Goal: Task Accomplishment & Management: Complete application form

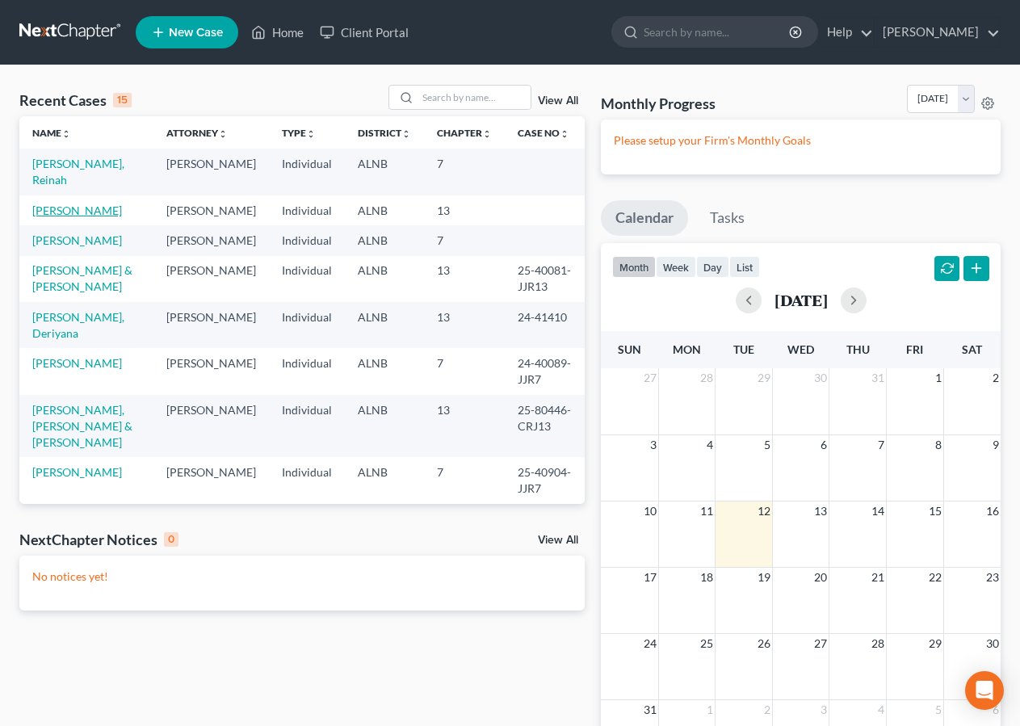
click at [71, 209] on link "Rowan, Heather" at bounding box center [77, 211] width 90 height 14
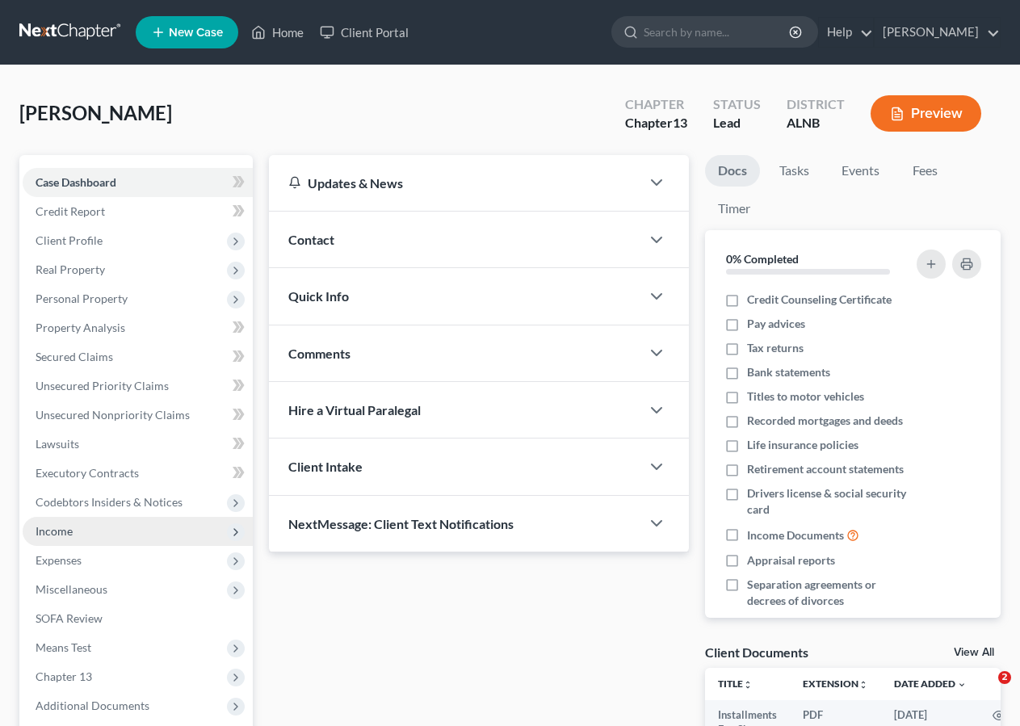
click at [60, 524] on span "Income" at bounding box center [54, 531] width 37 height 14
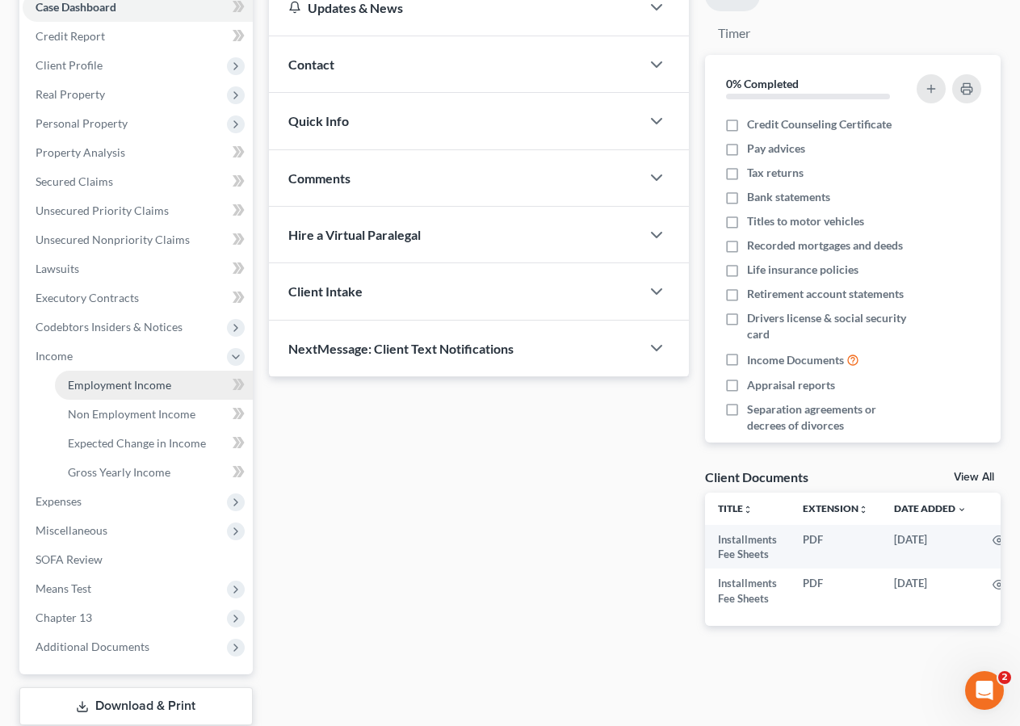
click at [101, 380] on span "Employment Income" at bounding box center [119, 385] width 103 height 14
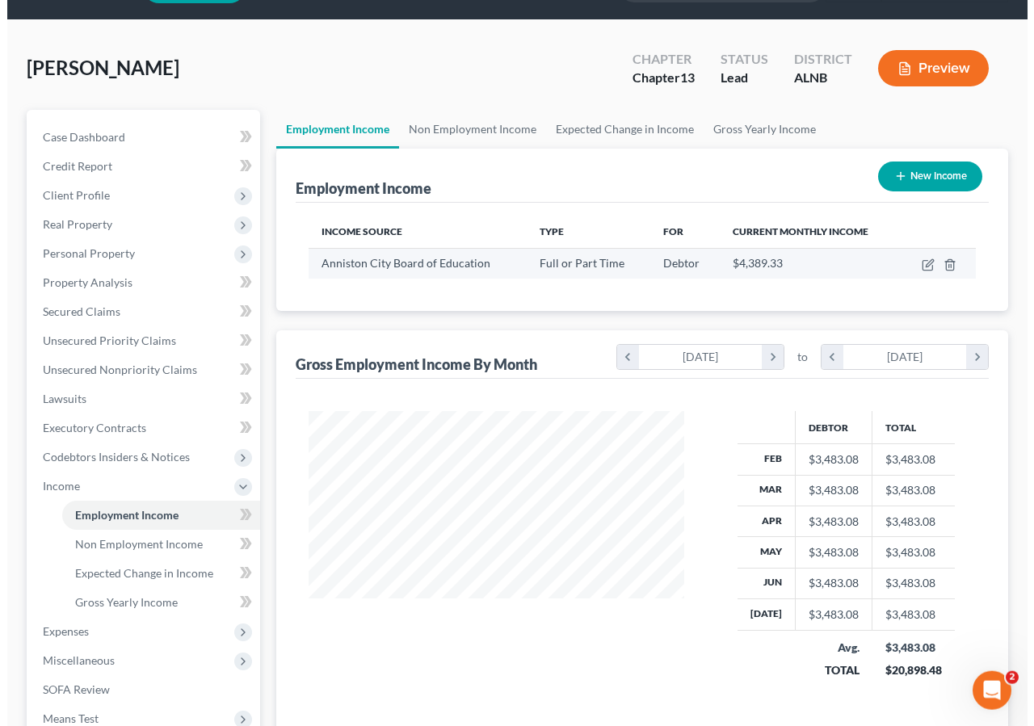
scroll to position [45, 0]
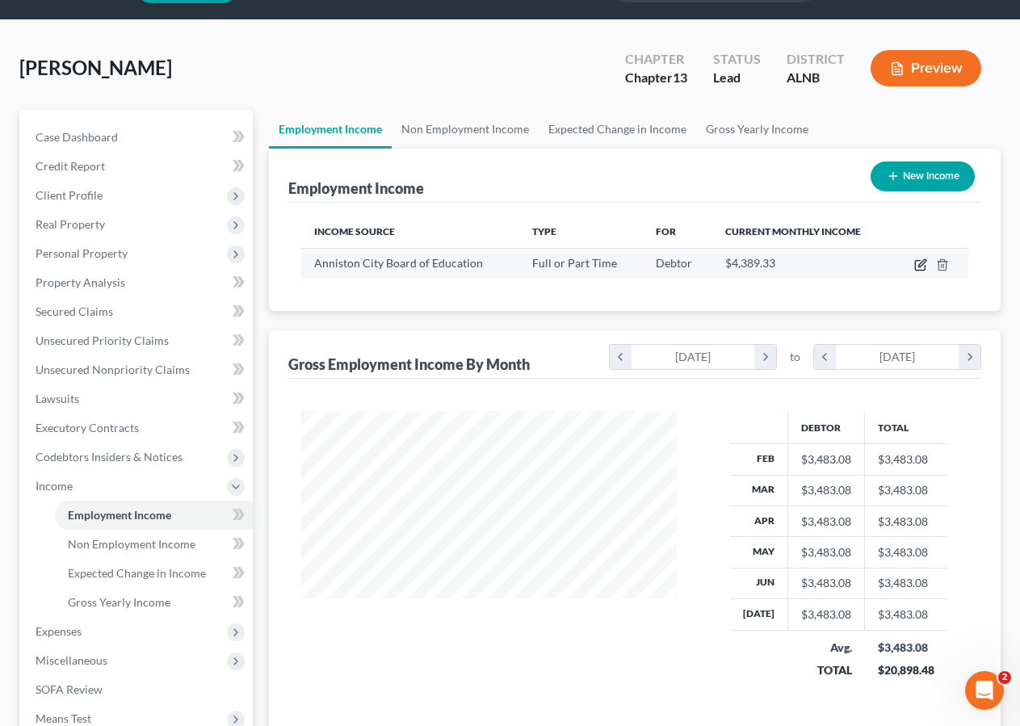
click at [917, 266] on icon "button" at bounding box center [920, 264] width 13 height 13
select select "0"
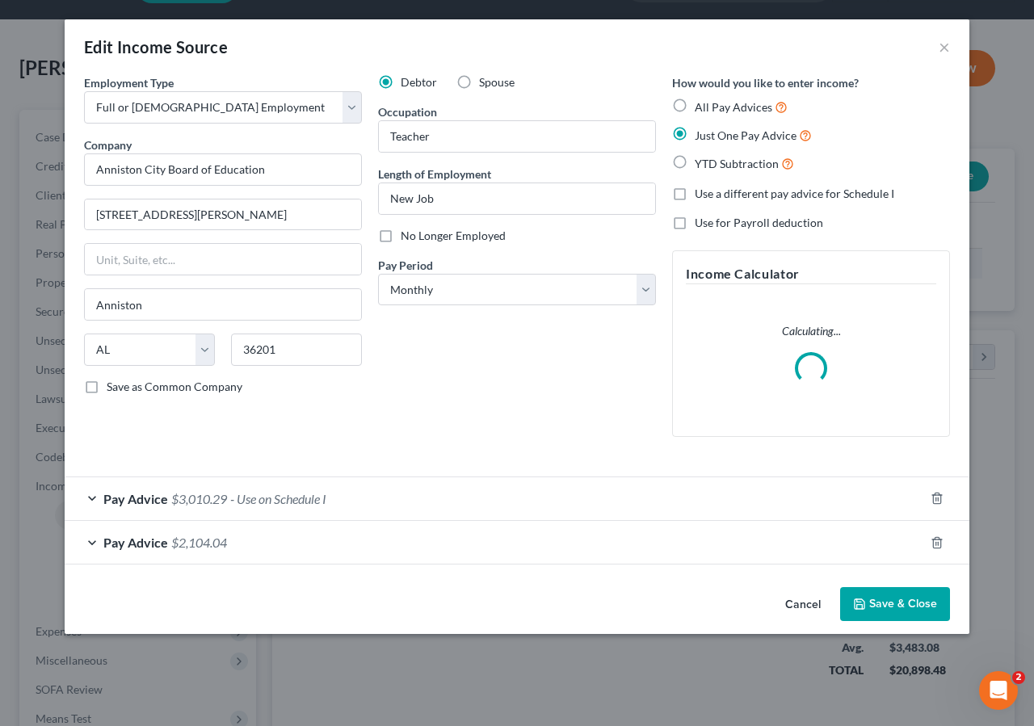
scroll to position [290, 414]
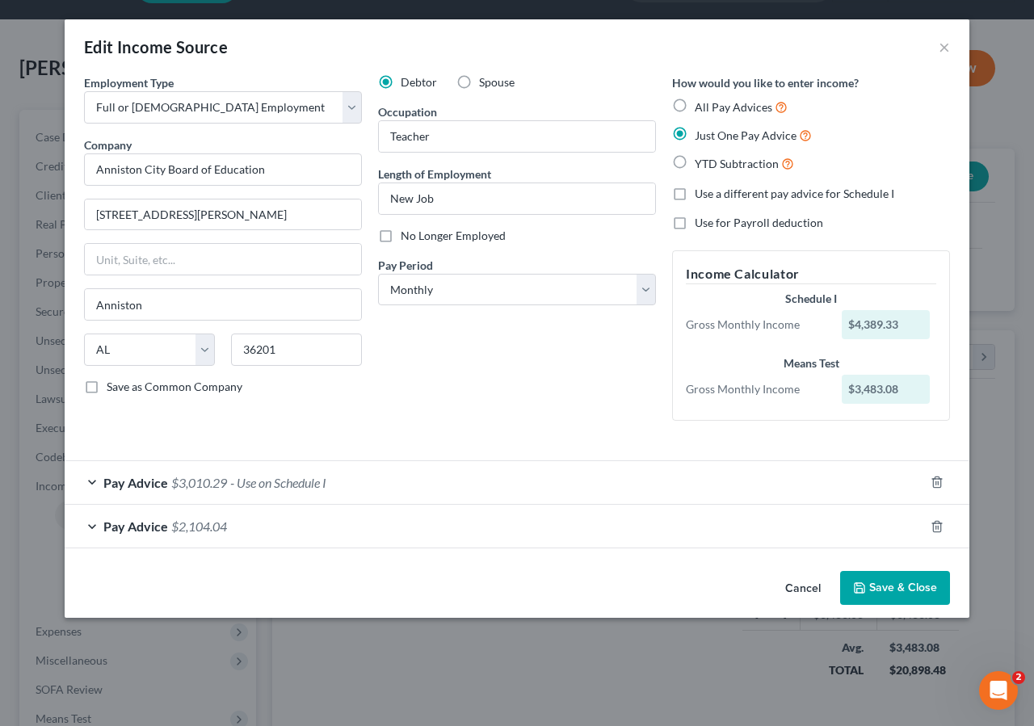
click at [695, 196] on label "Use a different pay advice for Schedule I" at bounding box center [795, 194] width 200 height 16
click at [701, 196] on input "Use a different pay advice for Schedule I" at bounding box center [706, 191] width 11 height 11
click at [695, 195] on label "Use a different pay advice for Schedule I" at bounding box center [795, 194] width 200 height 16
click at [701, 195] on input "Use a different pay advice for Schedule I" at bounding box center [706, 191] width 11 height 11
checkbox input "false"
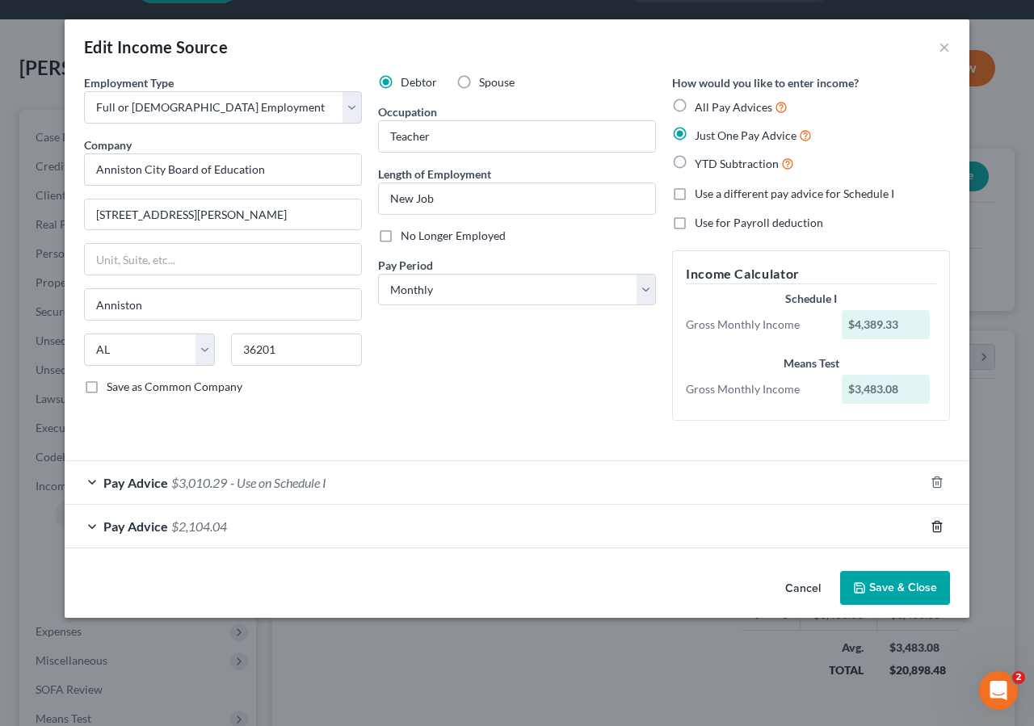
click at [937, 529] on icon "button" at bounding box center [937, 526] width 13 height 13
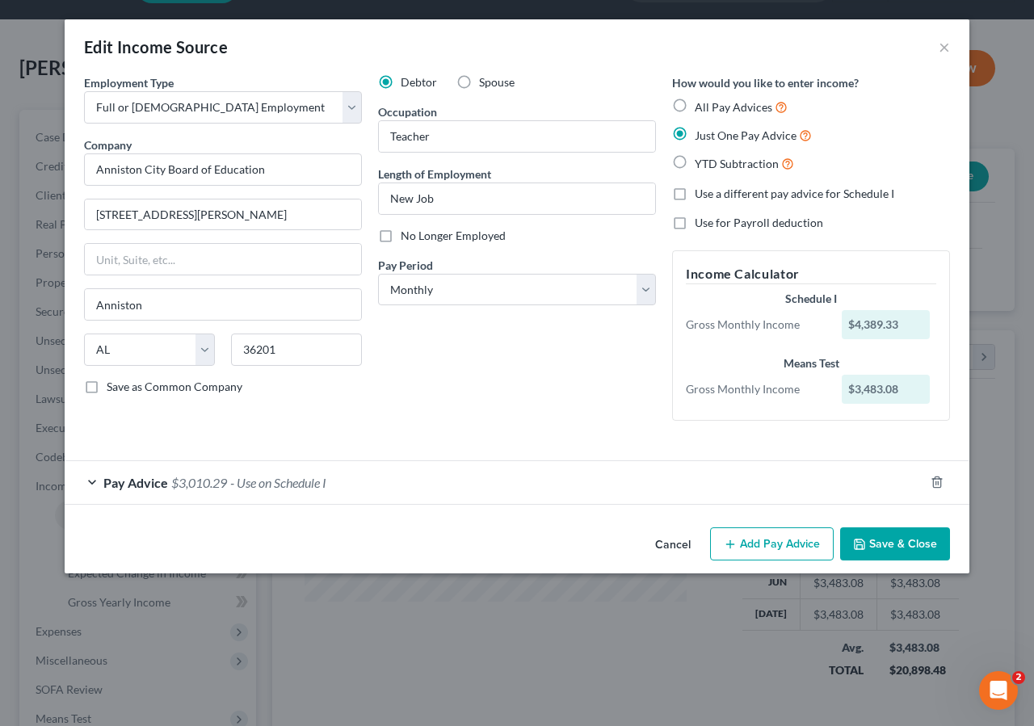
click at [760, 134] on span "Just One Pay Advice" at bounding box center [746, 135] width 102 height 14
click at [712, 134] on input "Just One Pay Advice" at bounding box center [706, 131] width 11 height 11
click at [166, 477] on span "Pay Advice" at bounding box center [135, 482] width 65 height 15
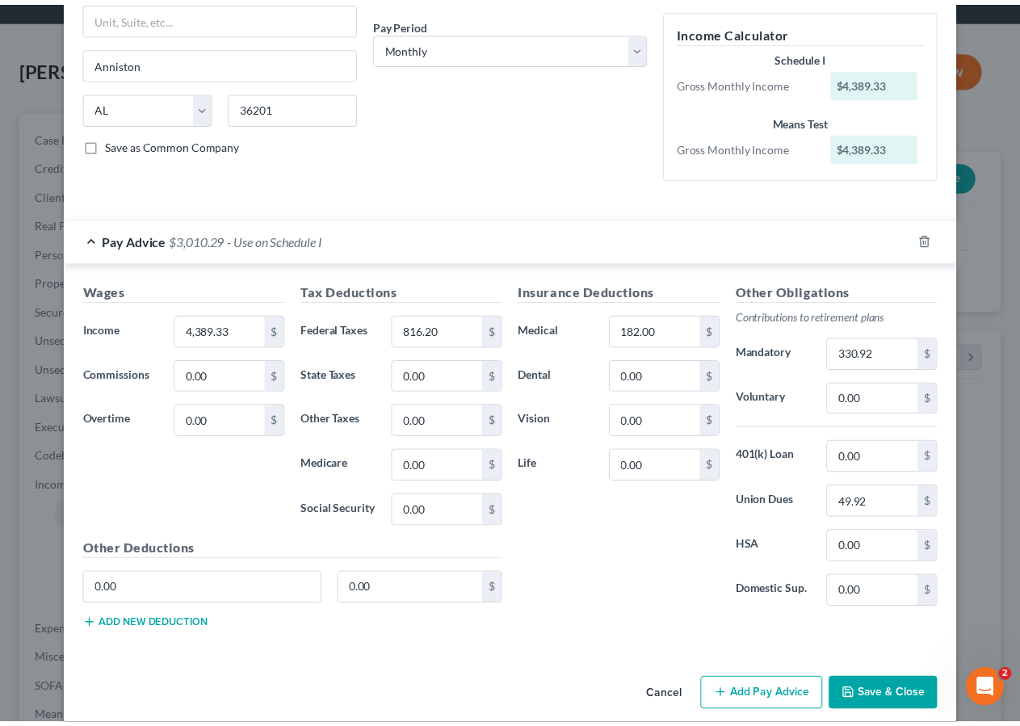
scroll to position [262, 0]
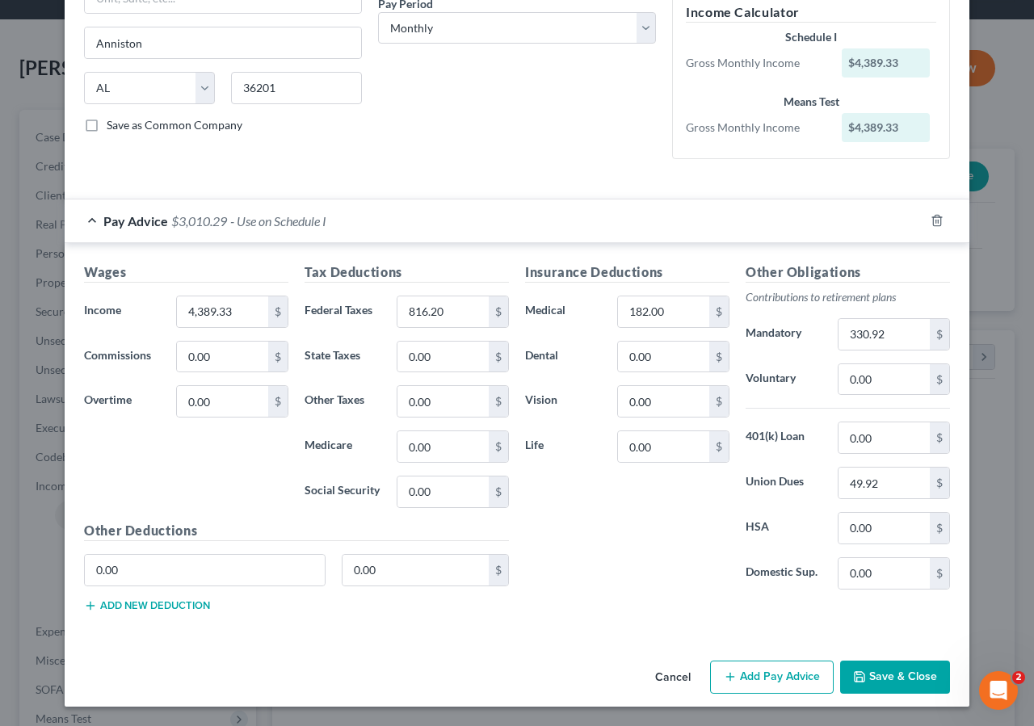
drag, startPoint x: 885, startPoint y: 684, endPoint x: 889, endPoint y: 675, distance: 9.5
click at [886, 684] on button "Save & Close" at bounding box center [895, 678] width 110 height 34
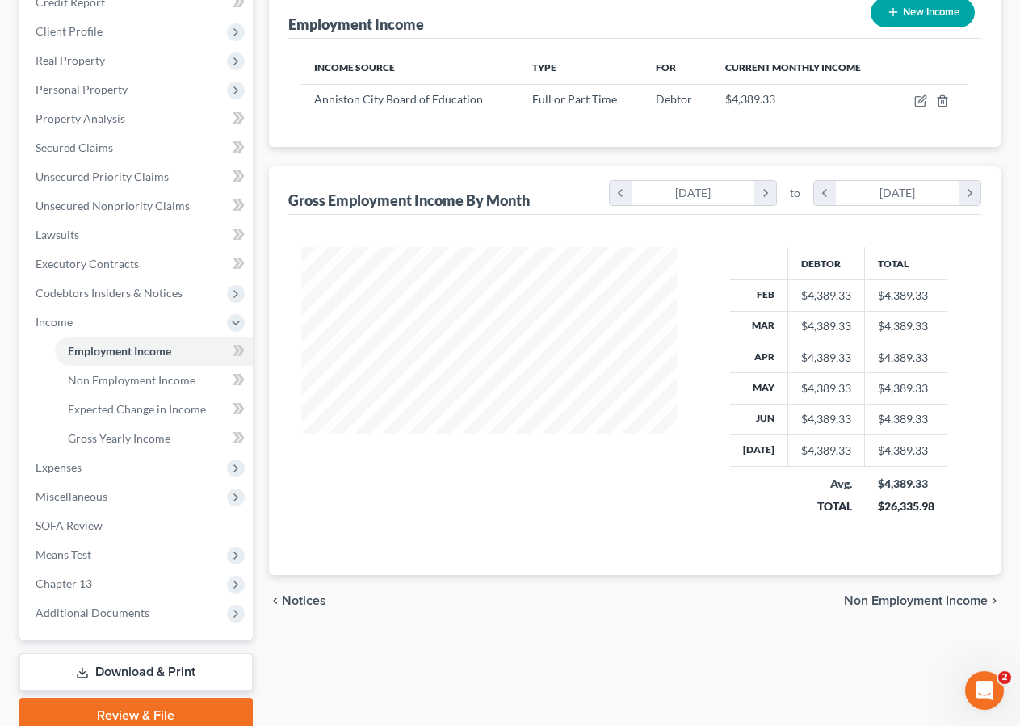
scroll to position [215, 0]
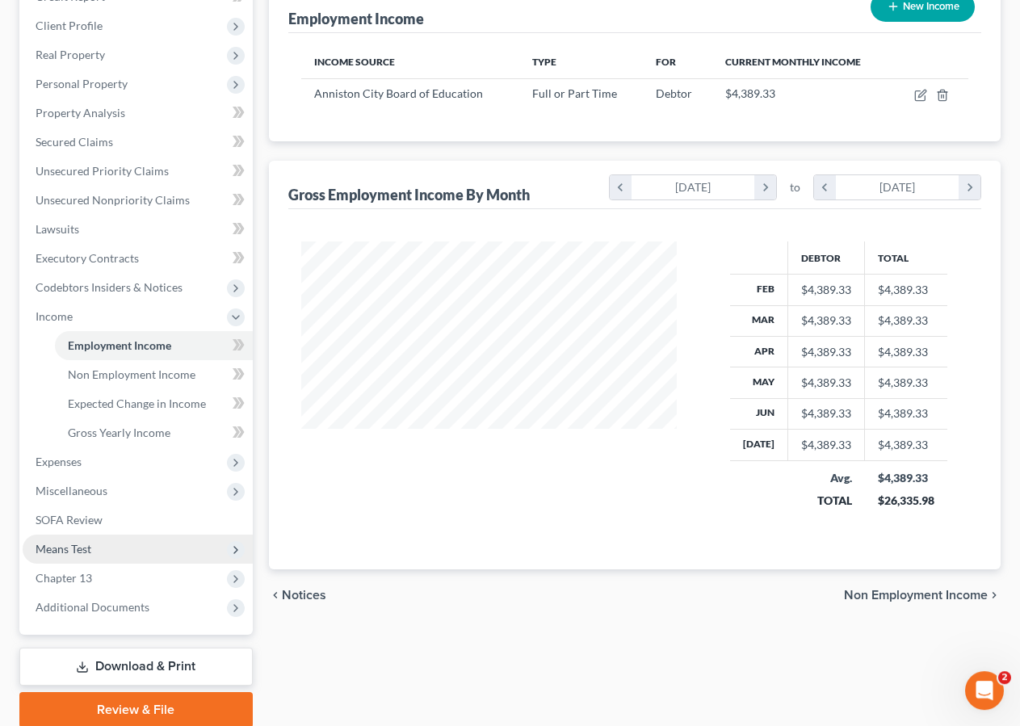
click at [65, 549] on span "Means Test" at bounding box center [64, 549] width 56 height 14
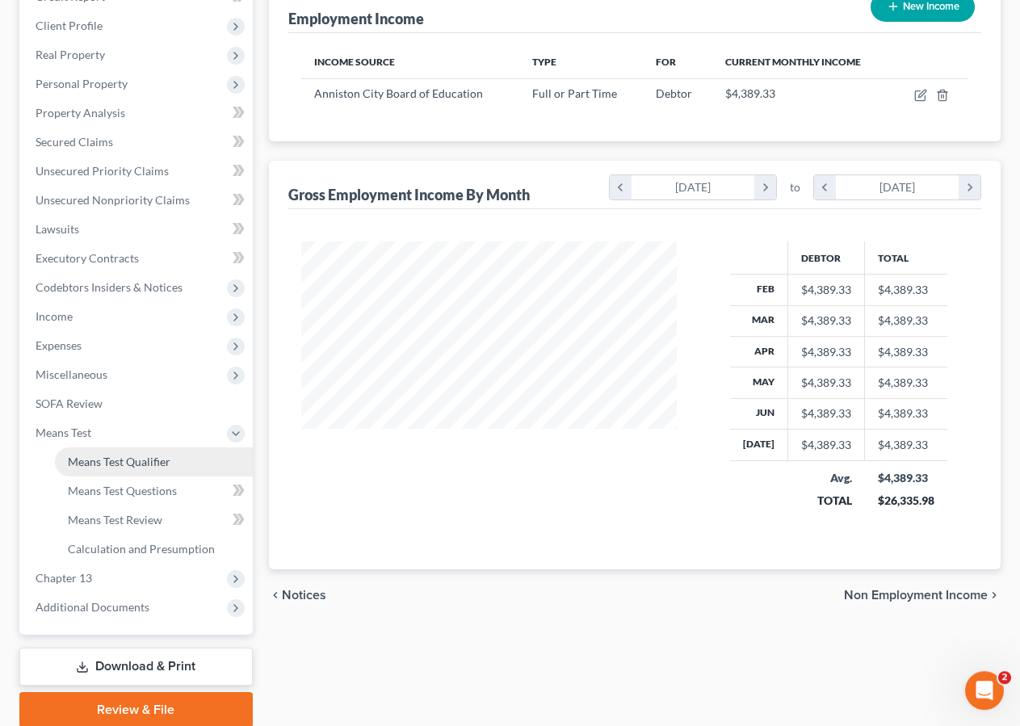
click at [92, 452] on link "Means Test Qualifier" at bounding box center [154, 462] width 198 height 29
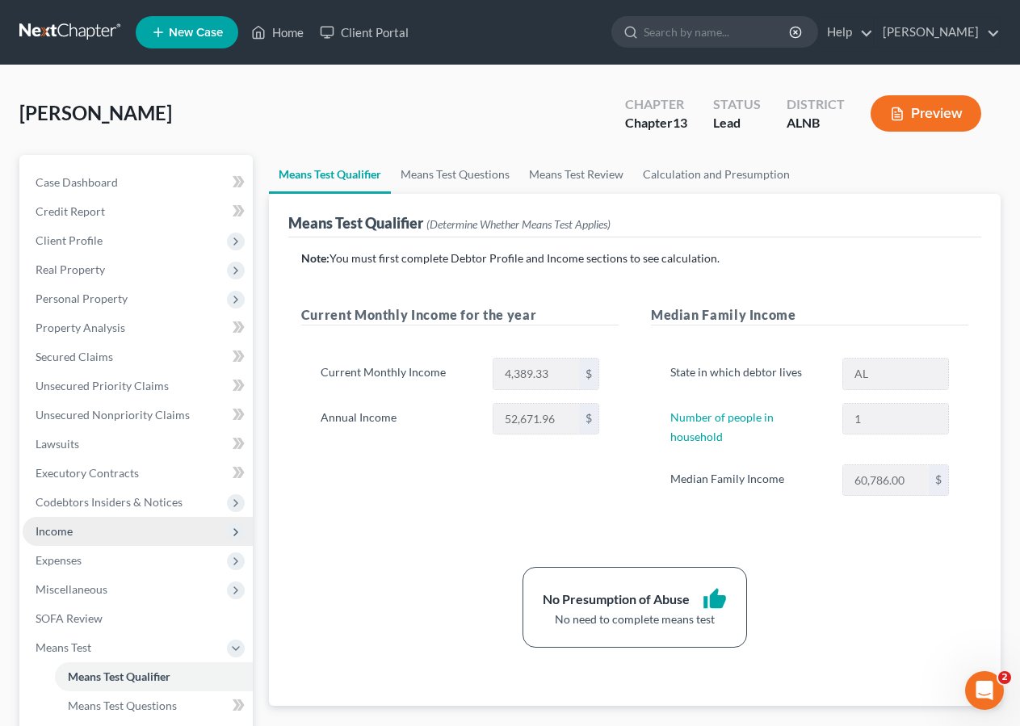
click at [94, 528] on span "Income" at bounding box center [138, 531] width 230 height 29
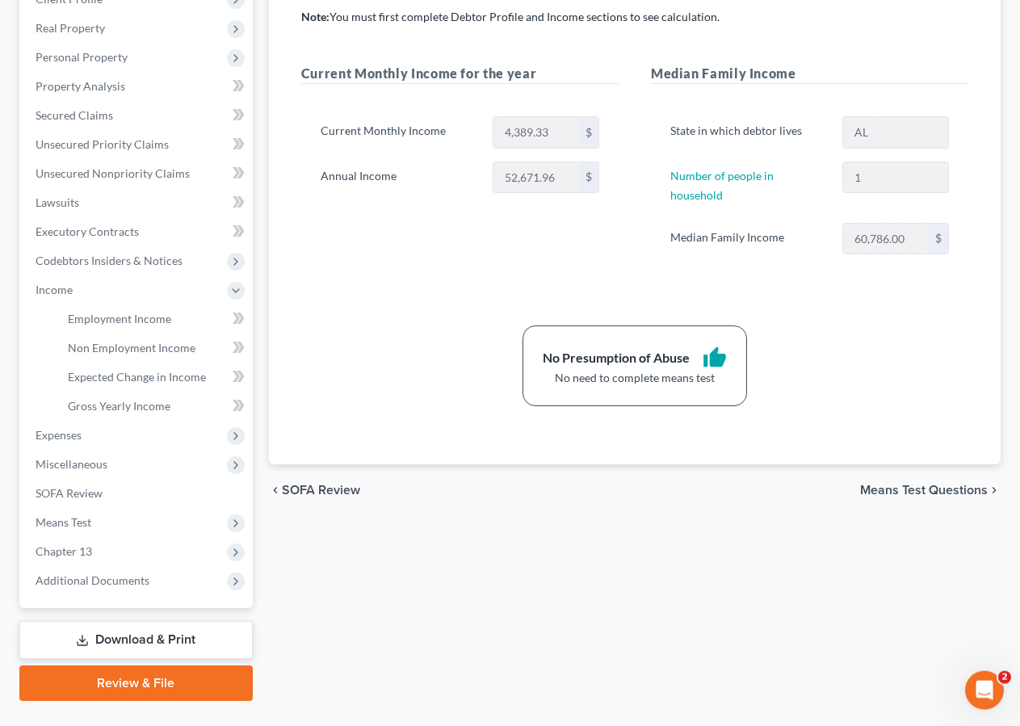
scroll to position [276, 0]
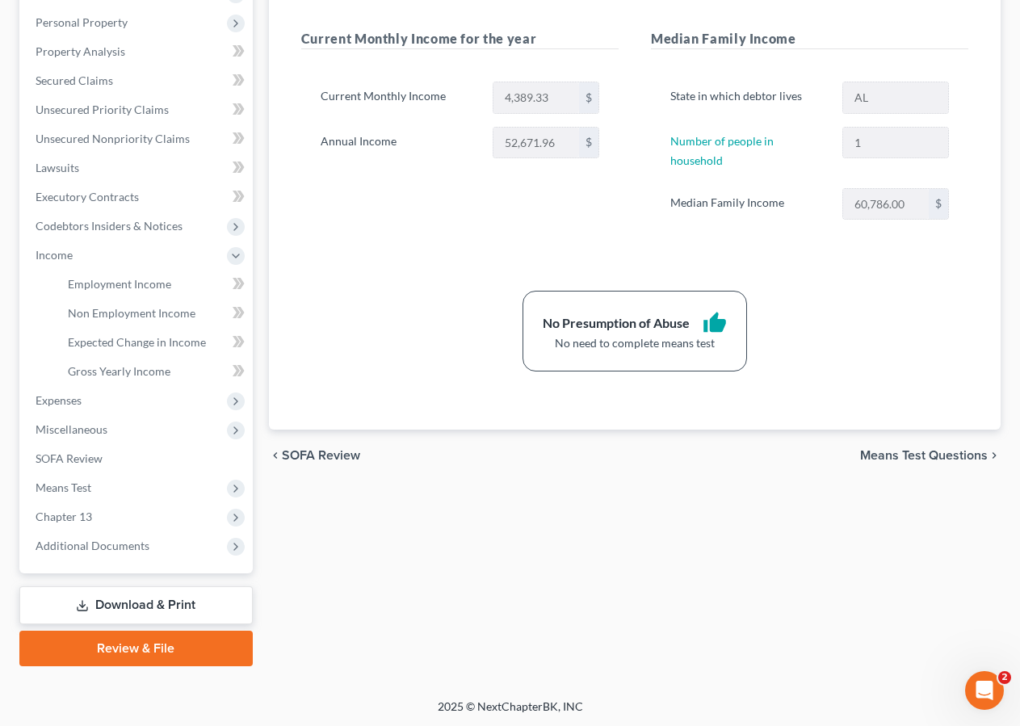
click at [75, 603] on link "Download & Print" at bounding box center [135, 605] width 233 height 38
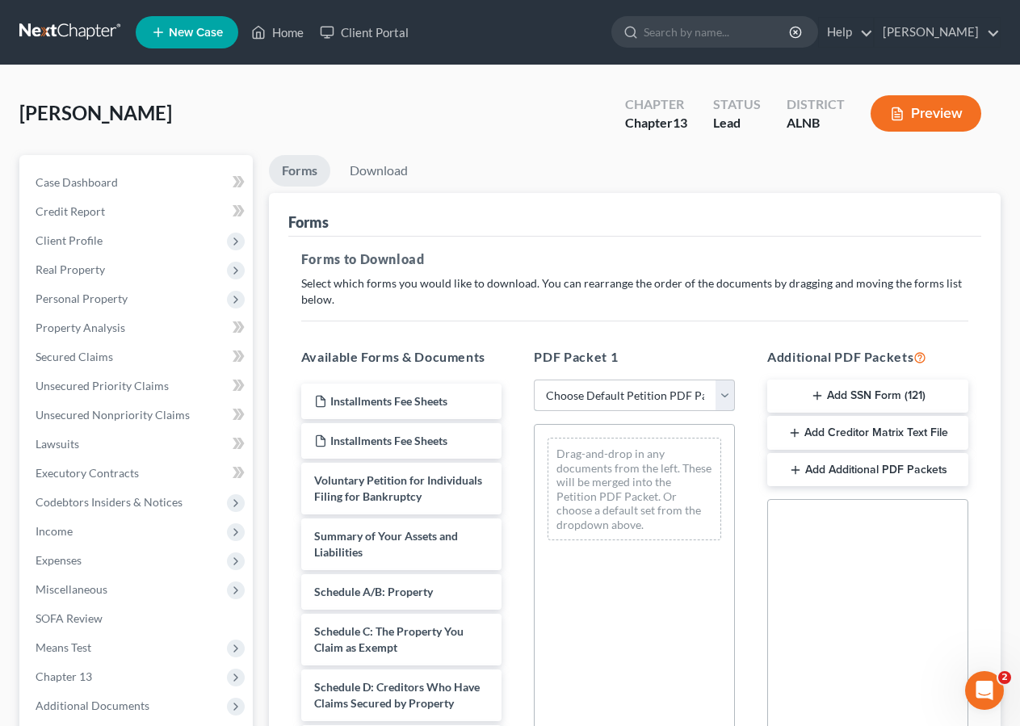
click at [718, 398] on select "Choose Default Petition PDF Packet Complete Bankruptcy Petition (all forms and …" at bounding box center [634, 396] width 201 height 32
select select "0"
click option "Complete Bankruptcy Petition (all forms and schedules)" at bounding box center [0, 0] width 0 height 0
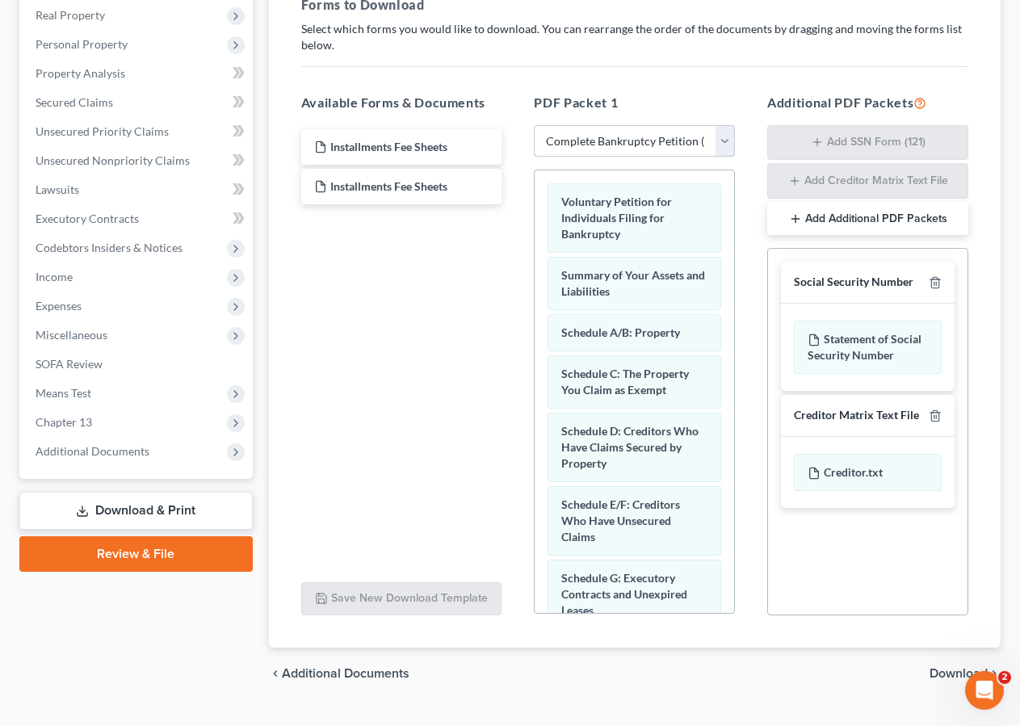
scroll to position [288, 0]
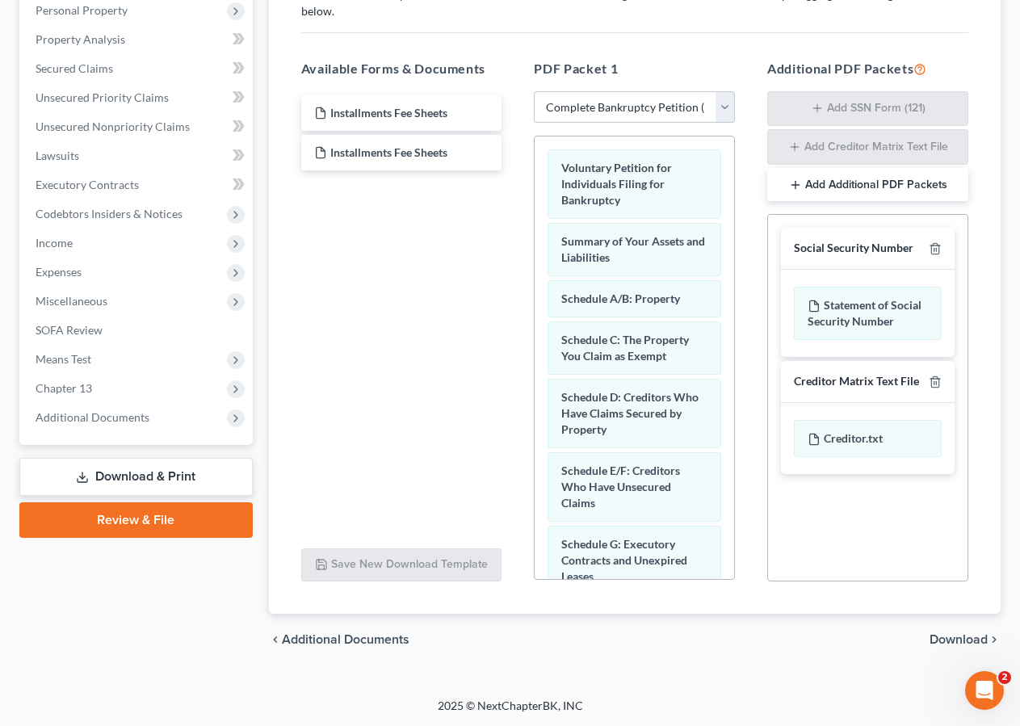
click at [194, 480] on link "Download & Print" at bounding box center [135, 477] width 233 height 38
click at [952, 631] on div "chevron_left Additional Documents Download chevron_right" at bounding box center [635, 640] width 732 height 52
click at [956, 640] on span "Download" at bounding box center [959, 639] width 58 height 13
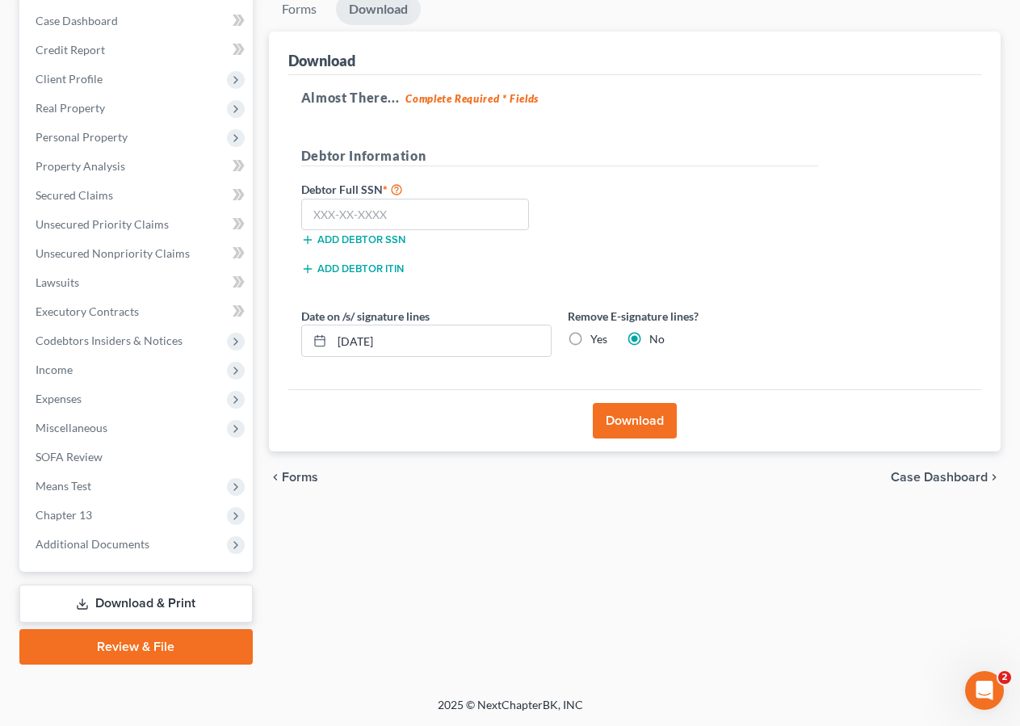
scroll to position [160, 0]
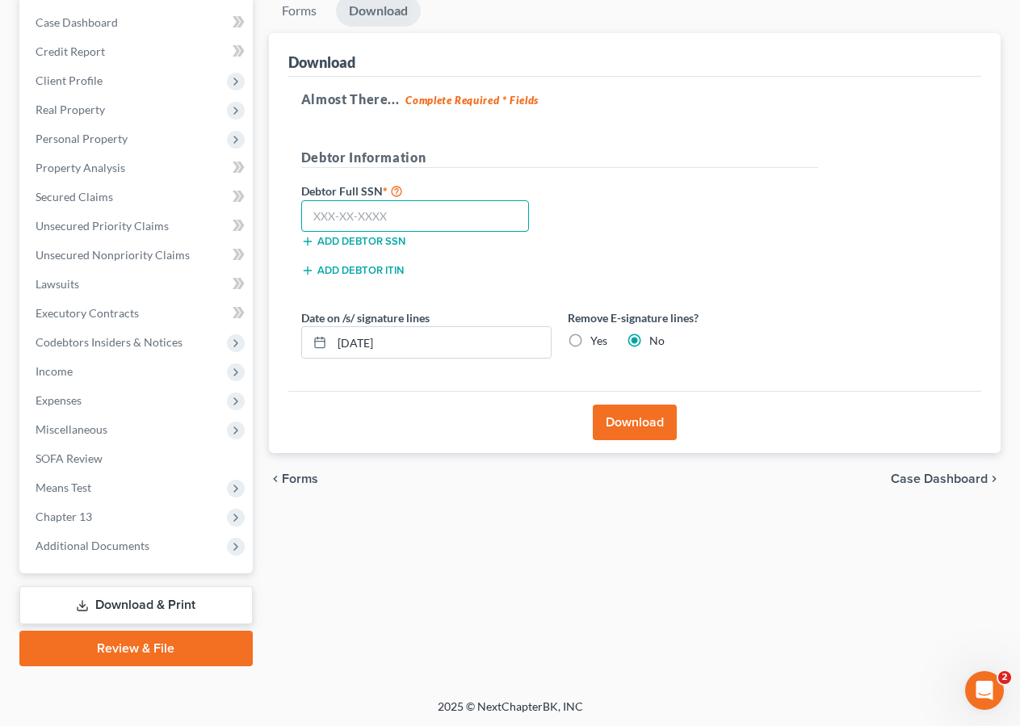
click at [391, 204] on input "text" at bounding box center [415, 216] width 229 height 32
type input "424-08-4777"
click at [636, 421] on button "Download" at bounding box center [635, 423] width 84 height 36
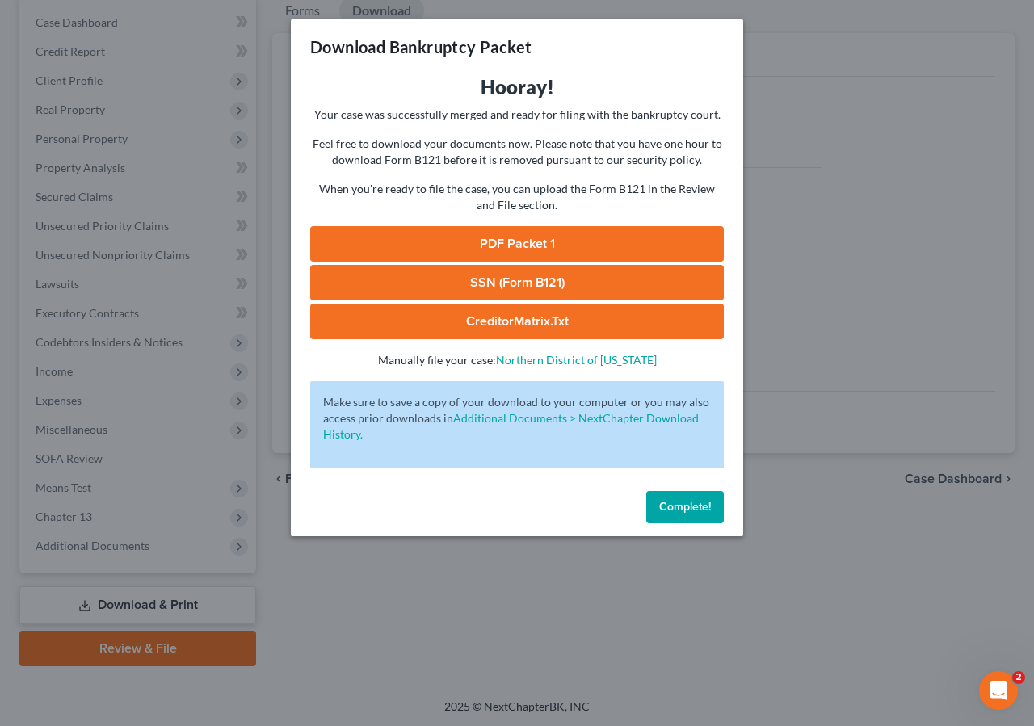
click at [495, 243] on link "PDF Packet 1" at bounding box center [517, 244] width 414 height 36
drag, startPoint x: 696, startPoint y: 499, endPoint x: 931, endPoint y: 400, distance: 255.2
click at [699, 499] on button "Complete!" at bounding box center [685, 507] width 78 height 32
